Goal: Information Seeking & Learning: Learn about a topic

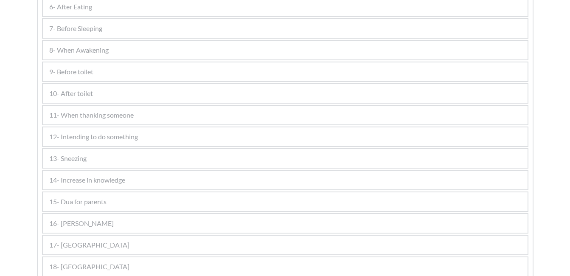
scroll to position [427, 0]
click at [148, 220] on div "16- [PERSON_NAME]" at bounding box center [285, 221] width 485 height 19
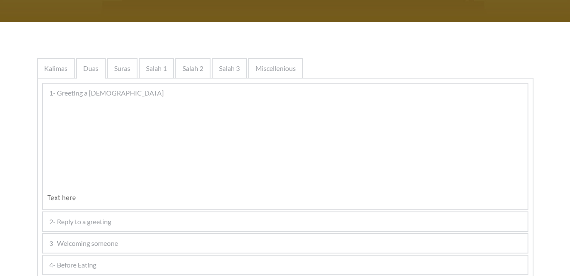
scroll to position [117, 0]
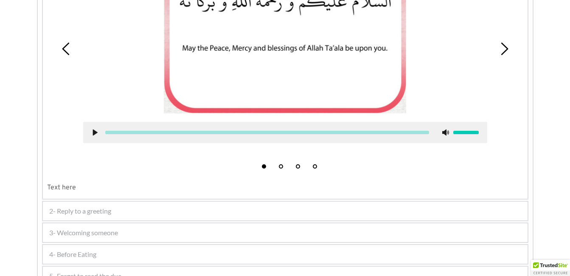
scroll to position [678, 0]
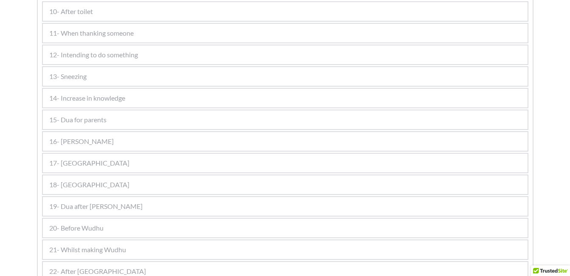
click at [129, 143] on div "16- [PERSON_NAME]" at bounding box center [285, 141] width 485 height 19
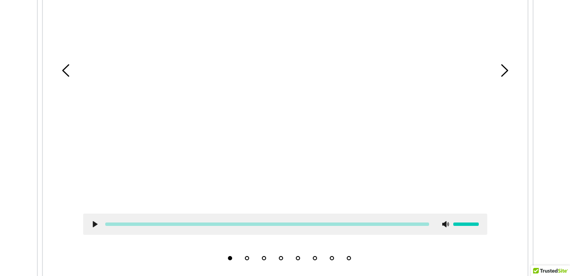
scroll to position [400, 0]
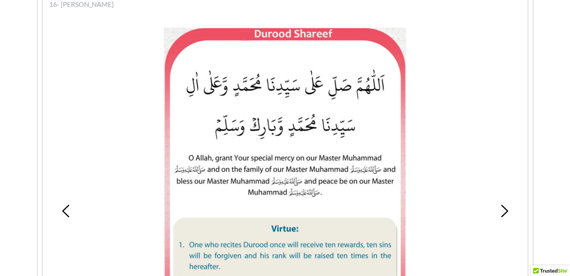
scroll to position [553, 0]
